Goal: Book appointment/travel/reservation: Book appointment/travel/reservation

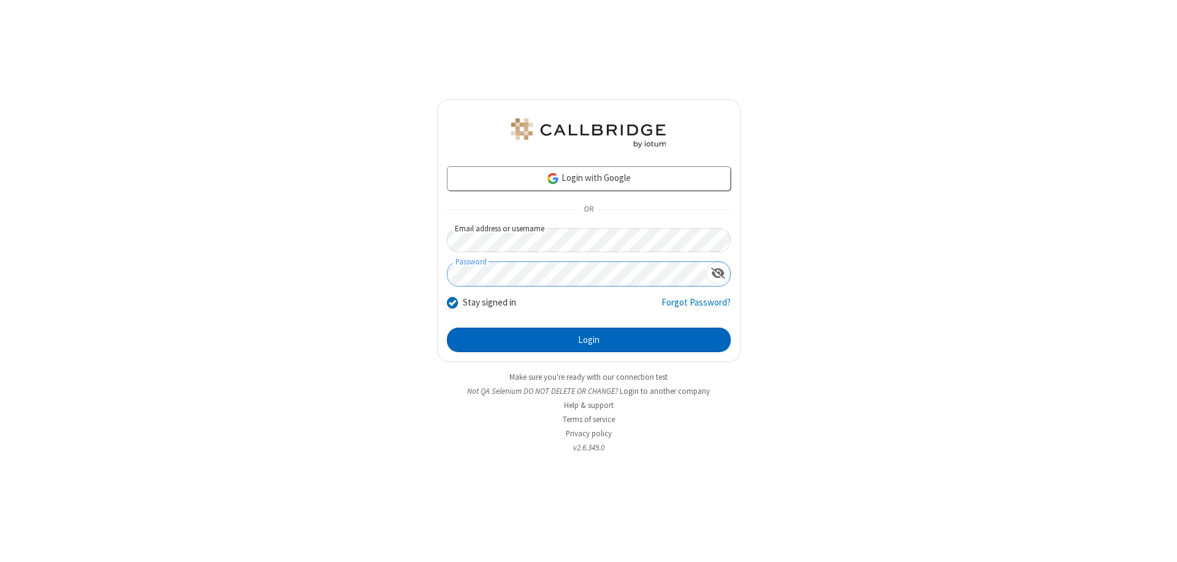
click at [588, 340] on button "Login" at bounding box center [589, 339] width 284 height 25
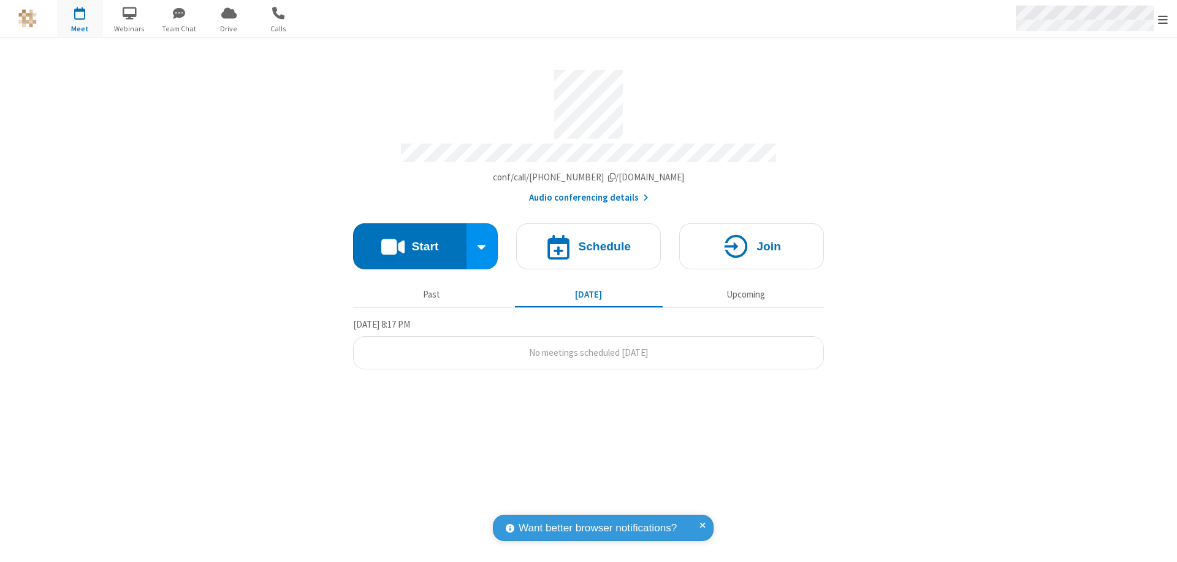
click at [1163, 19] on span "Open menu" at bounding box center [1163, 19] width 10 height 12
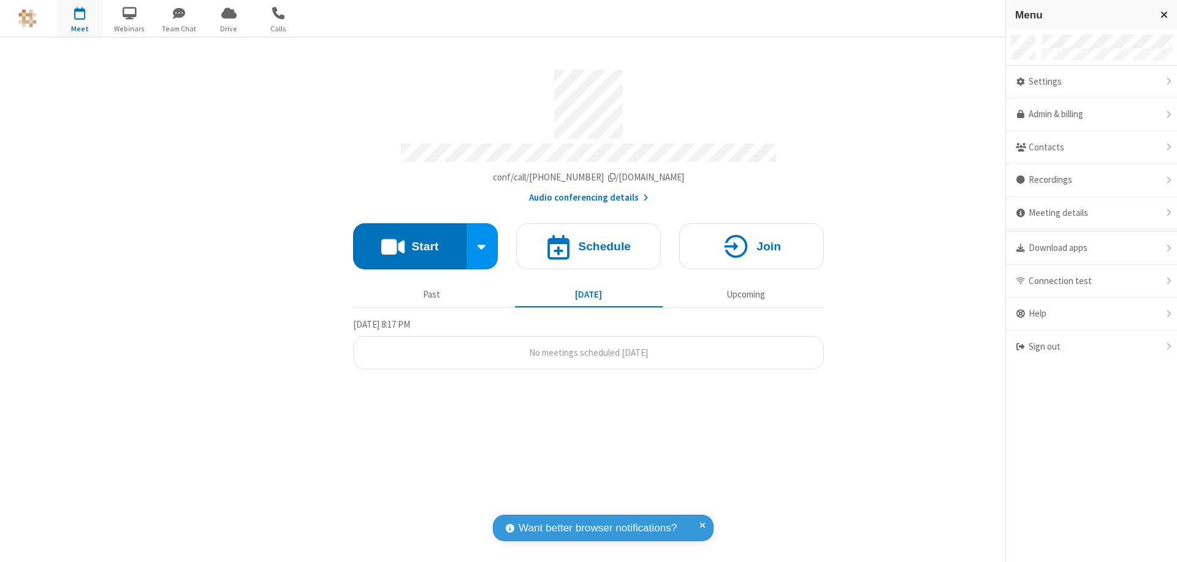
click at [80, 18] on span "button" at bounding box center [80, 12] width 46 height 21
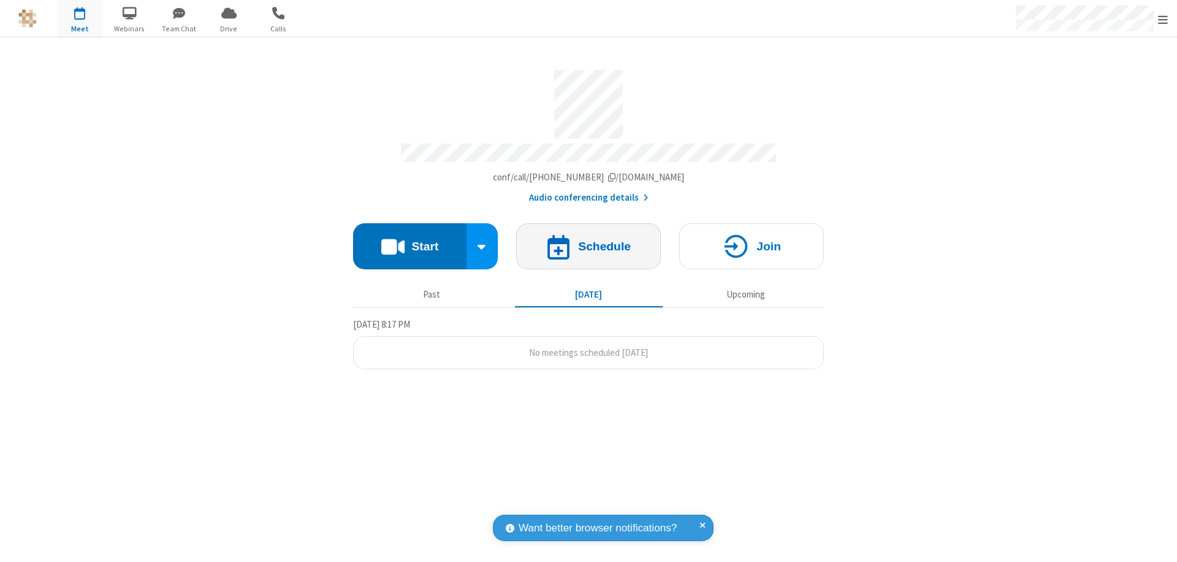
click at [588, 240] on h4 "Schedule" at bounding box center [604, 246] width 53 height 12
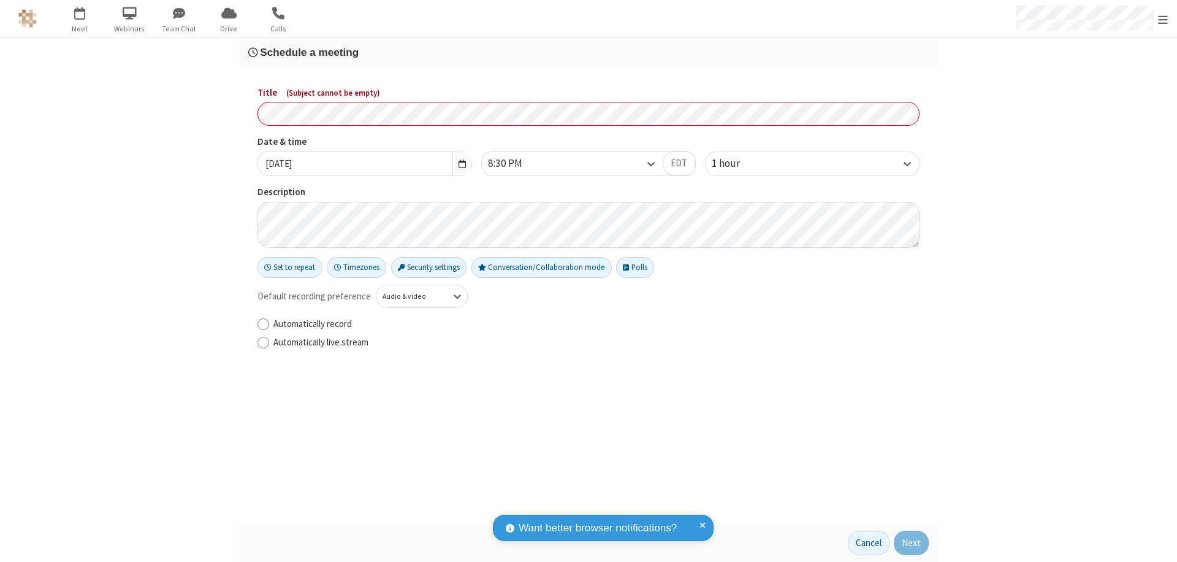
click at [588, 52] on h3 "Schedule a meeting" at bounding box center [588, 53] width 680 height 12
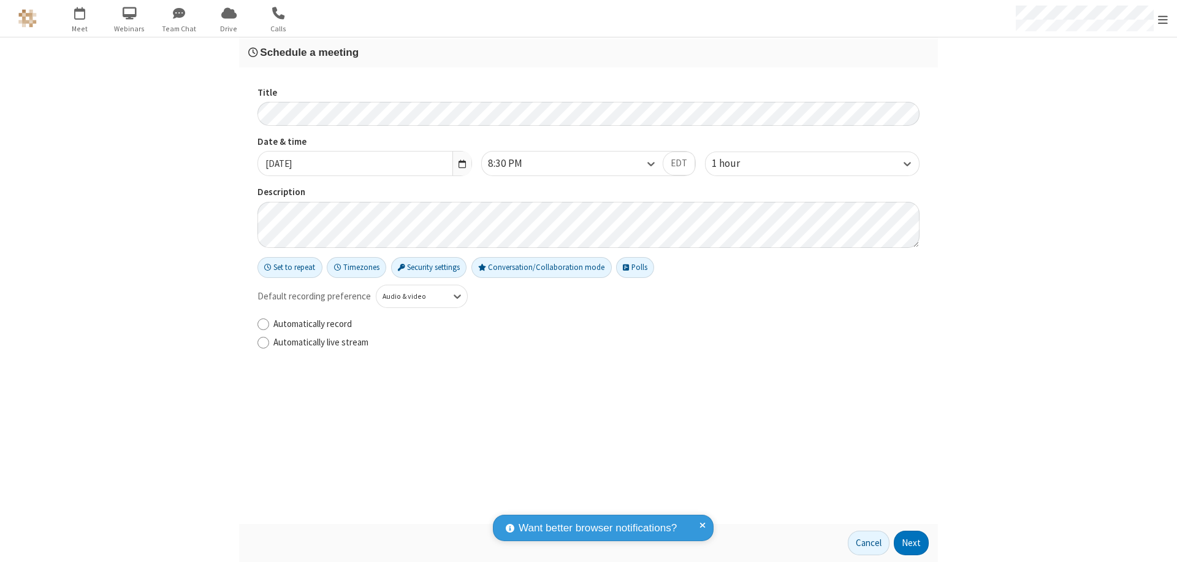
click at [912, 543] on button "Next" at bounding box center [911, 542] width 35 height 25
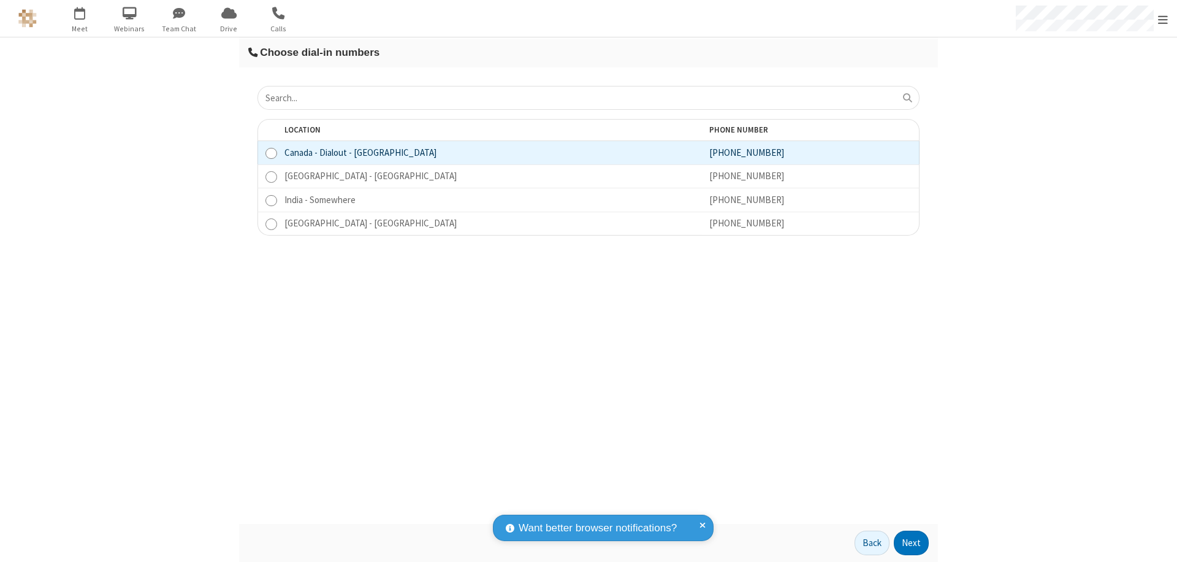
click at [912, 543] on button "Next" at bounding box center [911, 542] width 35 height 25
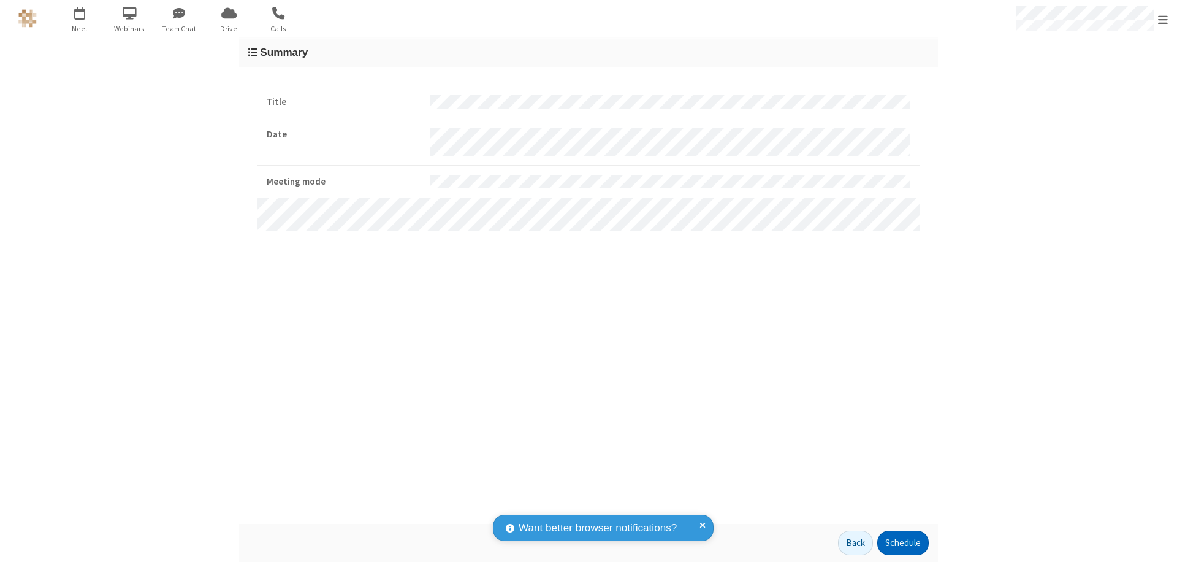
click at [902, 543] on button "Schedule" at bounding box center [902, 542] width 51 height 25
